Goal: Information Seeking & Learning: Learn about a topic

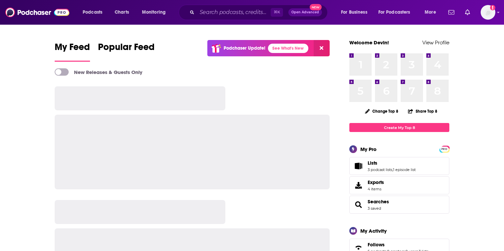
click at [203, 11] on input "Search podcasts, credits, & more..." at bounding box center [234, 12] width 74 height 11
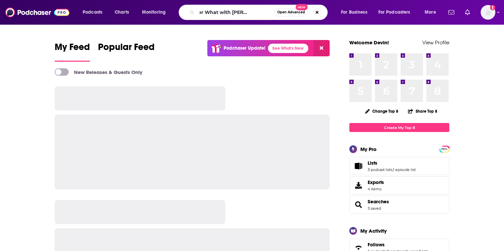
type input "No Matter What with [PERSON_NAME]"
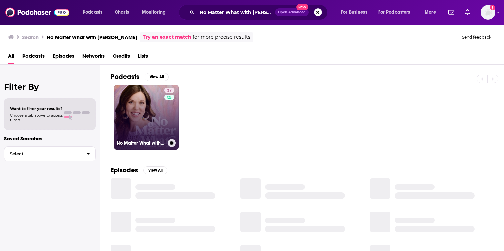
click at [146, 114] on link "37 No Matter What with [PERSON_NAME]" at bounding box center [146, 117] width 65 height 65
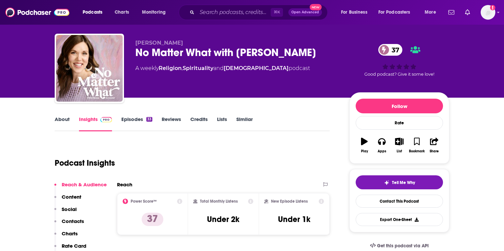
scroll to position [12, 0]
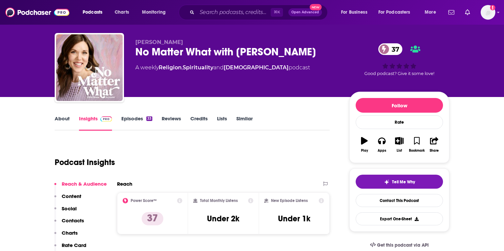
click at [61, 117] on link "About" at bounding box center [62, 122] width 15 height 15
